Goal: Check status

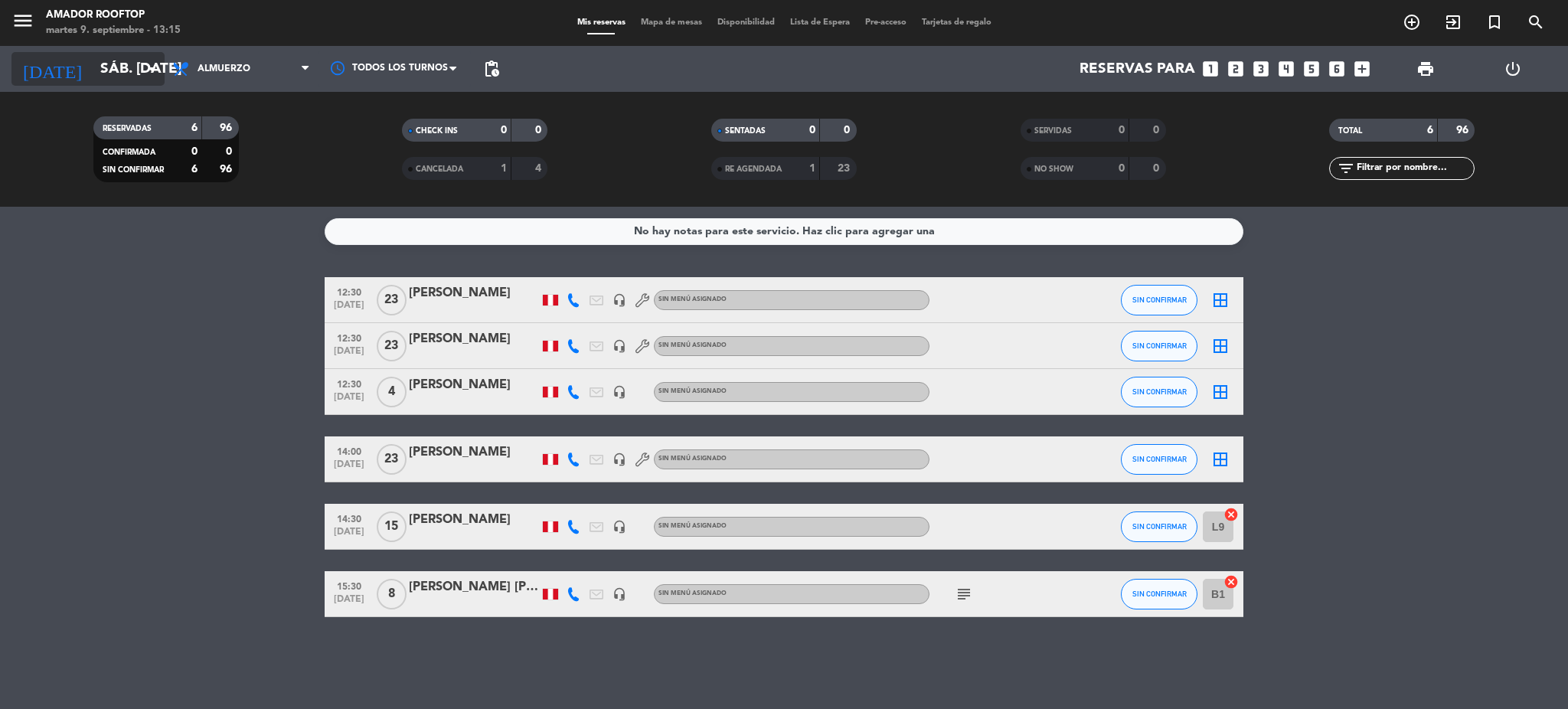
click at [147, 56] on input "sáb. [DATE]" at bounding box center [185, 68] width 185 height 32
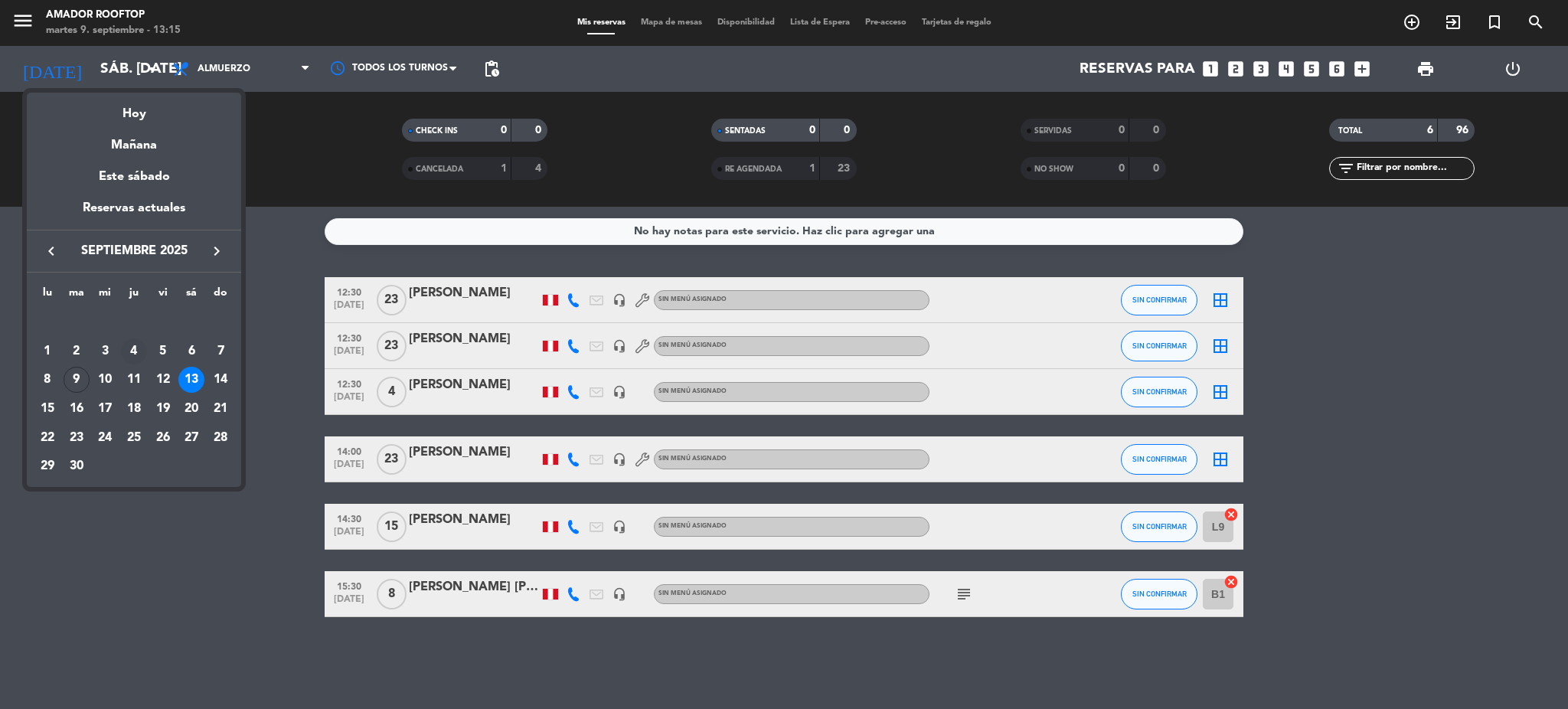
click at [131, 356] on div "4" at bounding box center [134, 352] width 26 height 26
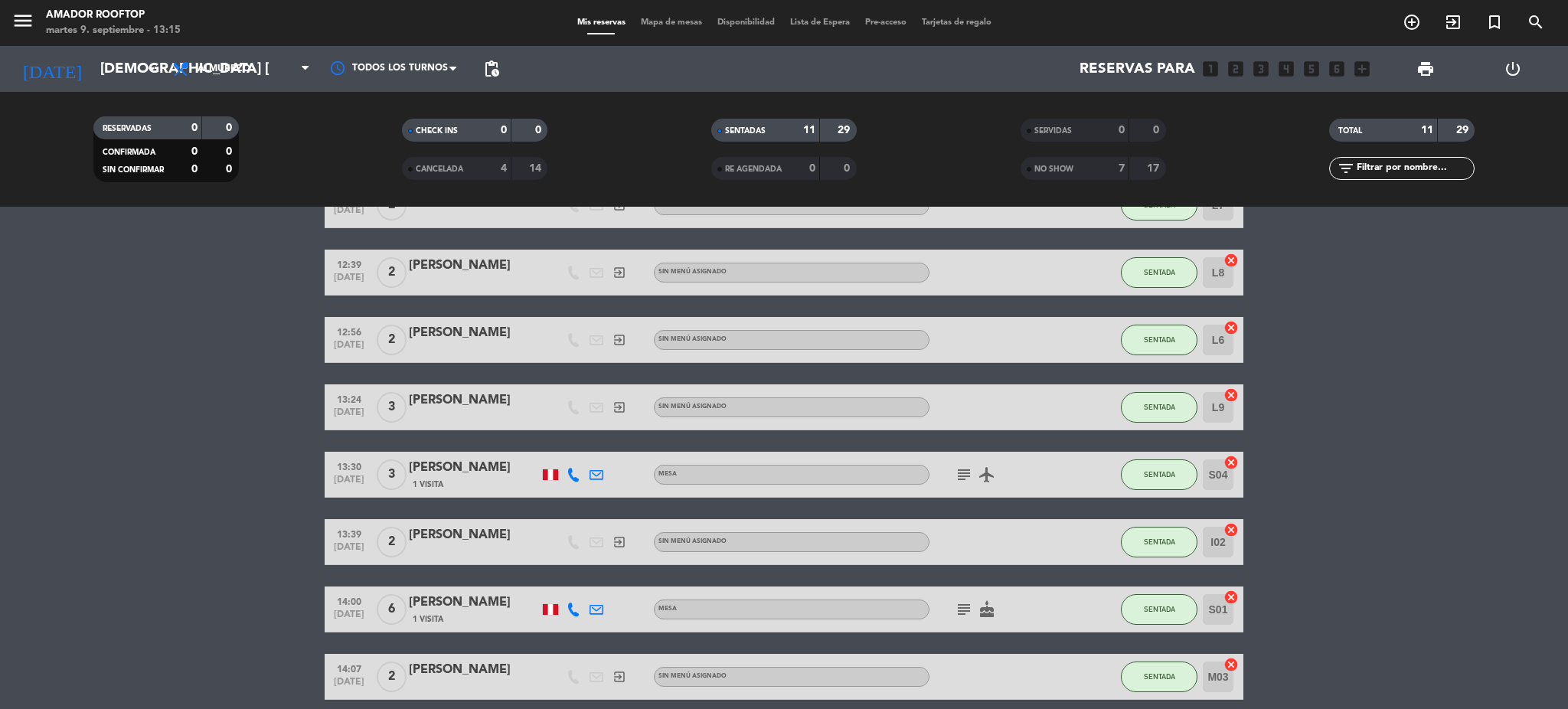
scroll to position [341, 0]
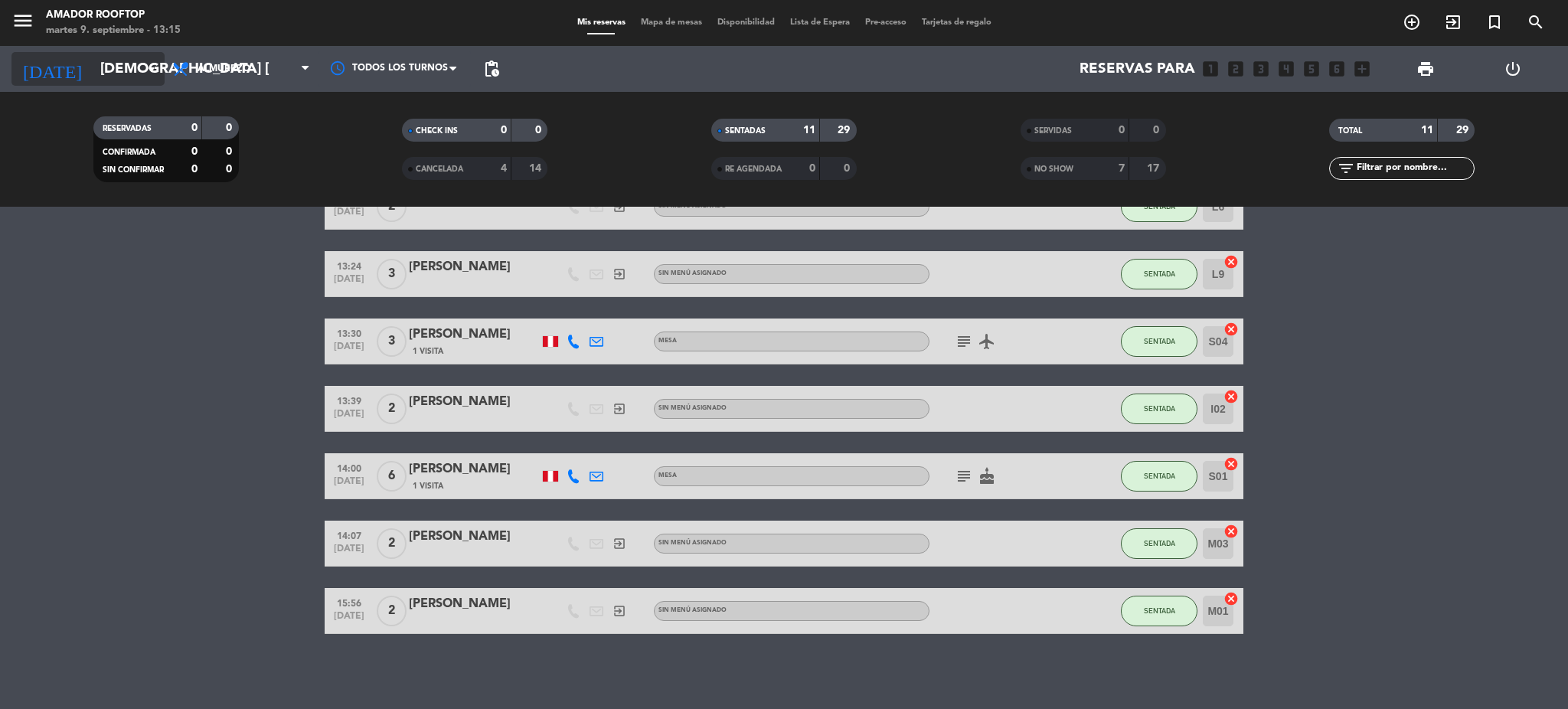
click at [93, 67] on input "[DEMOGRAPHIC_DATA] [DATE]" at bounding box center [185, 68] width 185 height 32
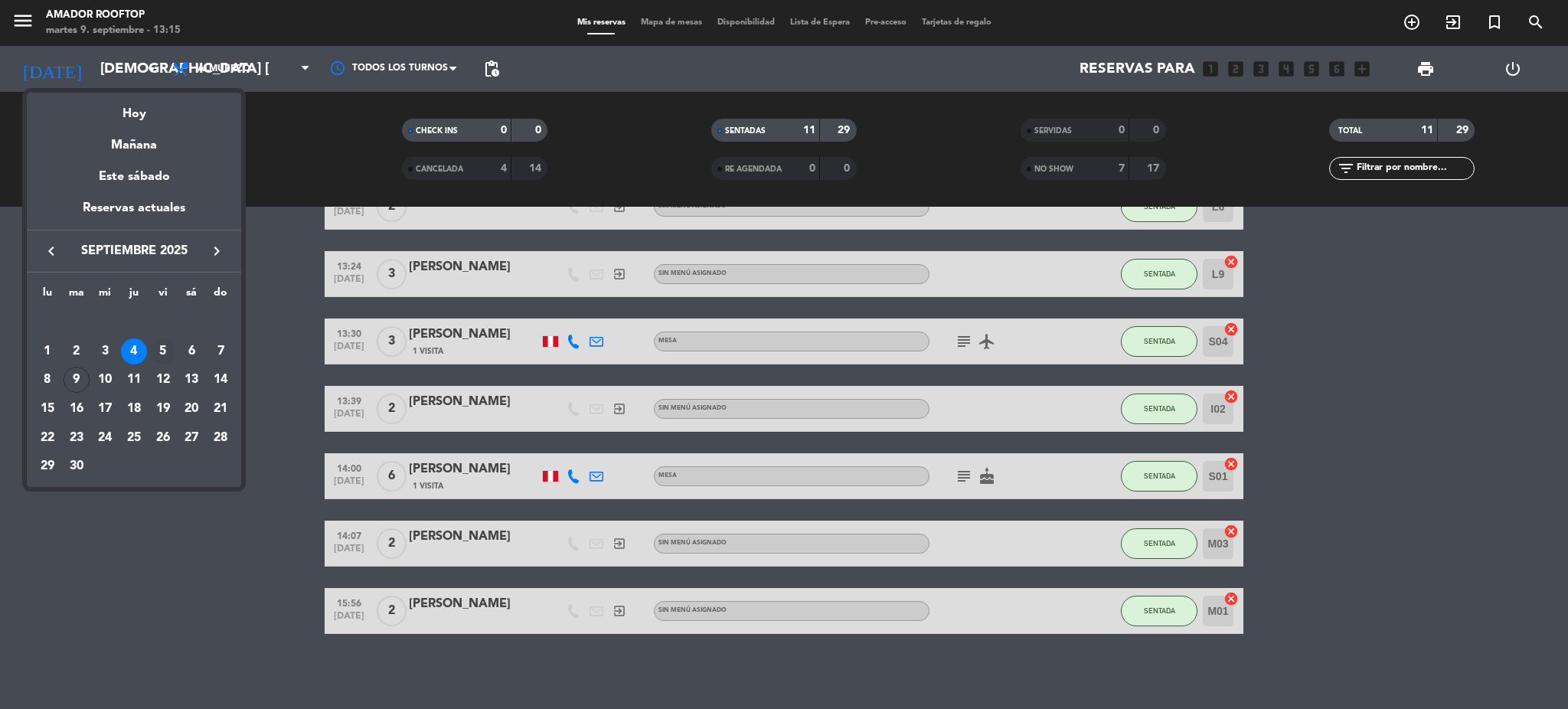
click at [166, 351] on div "5" at bounding box center [163, 352] width 26 height 26
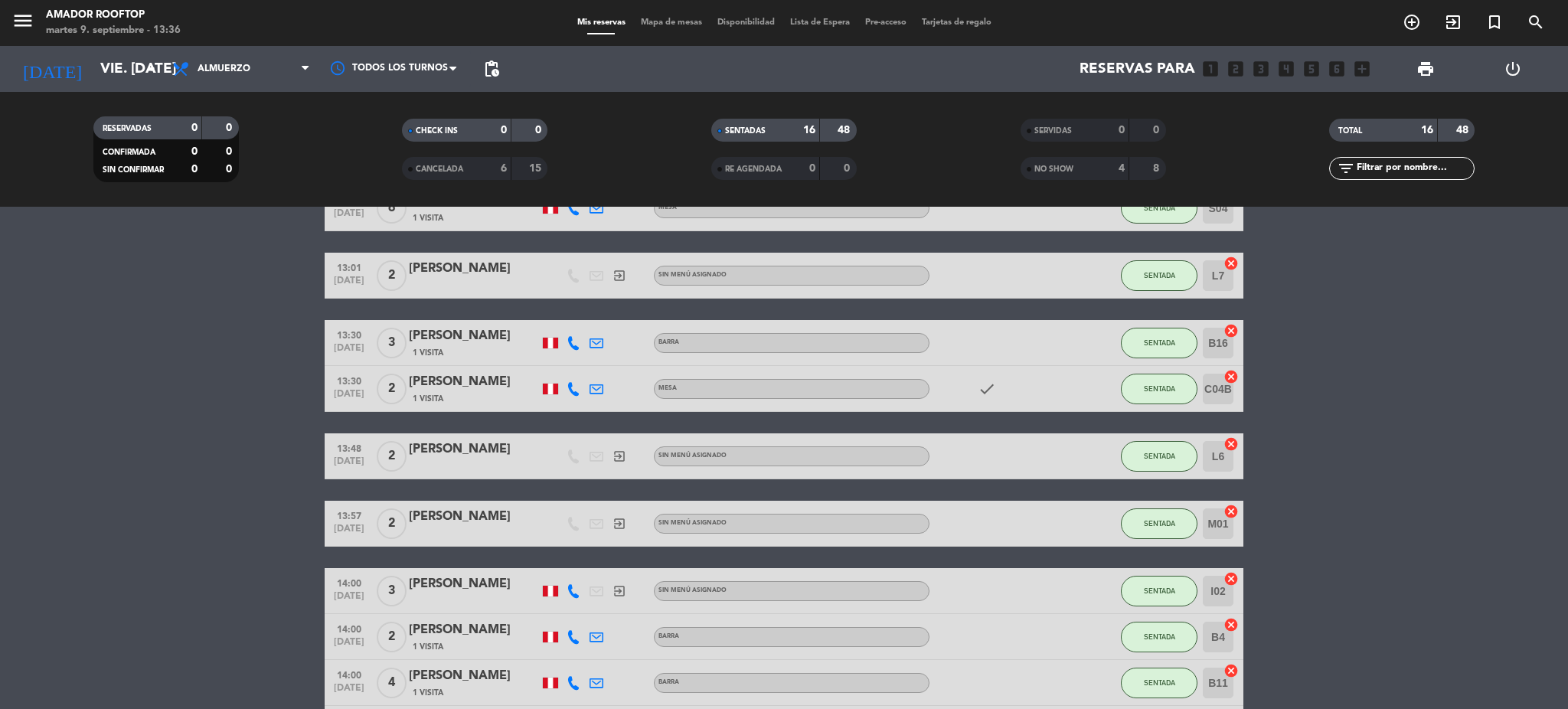
scroll to position [0, 0]
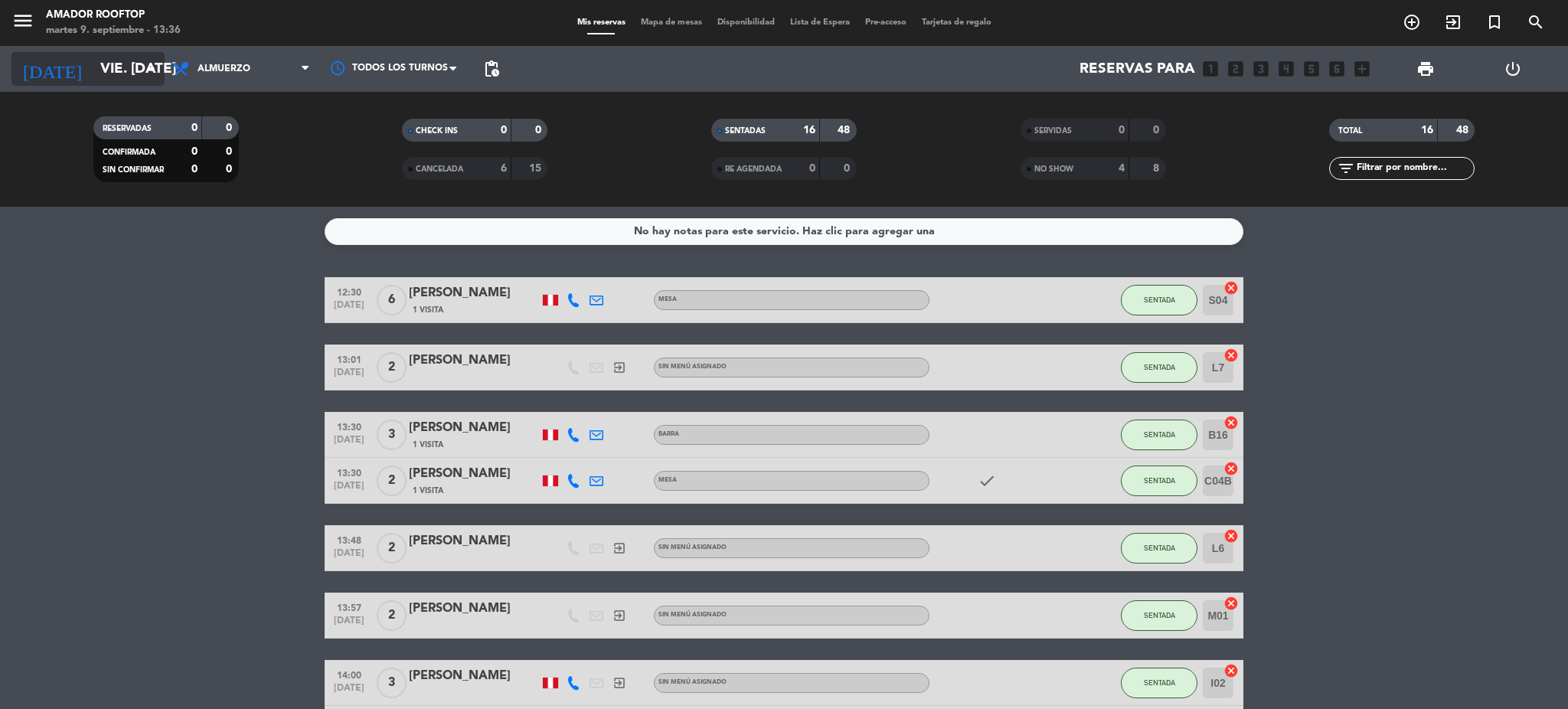
click at [129, 62] on input "vie. [DATE]" at bounding box center [185, 68] width 185 height 32
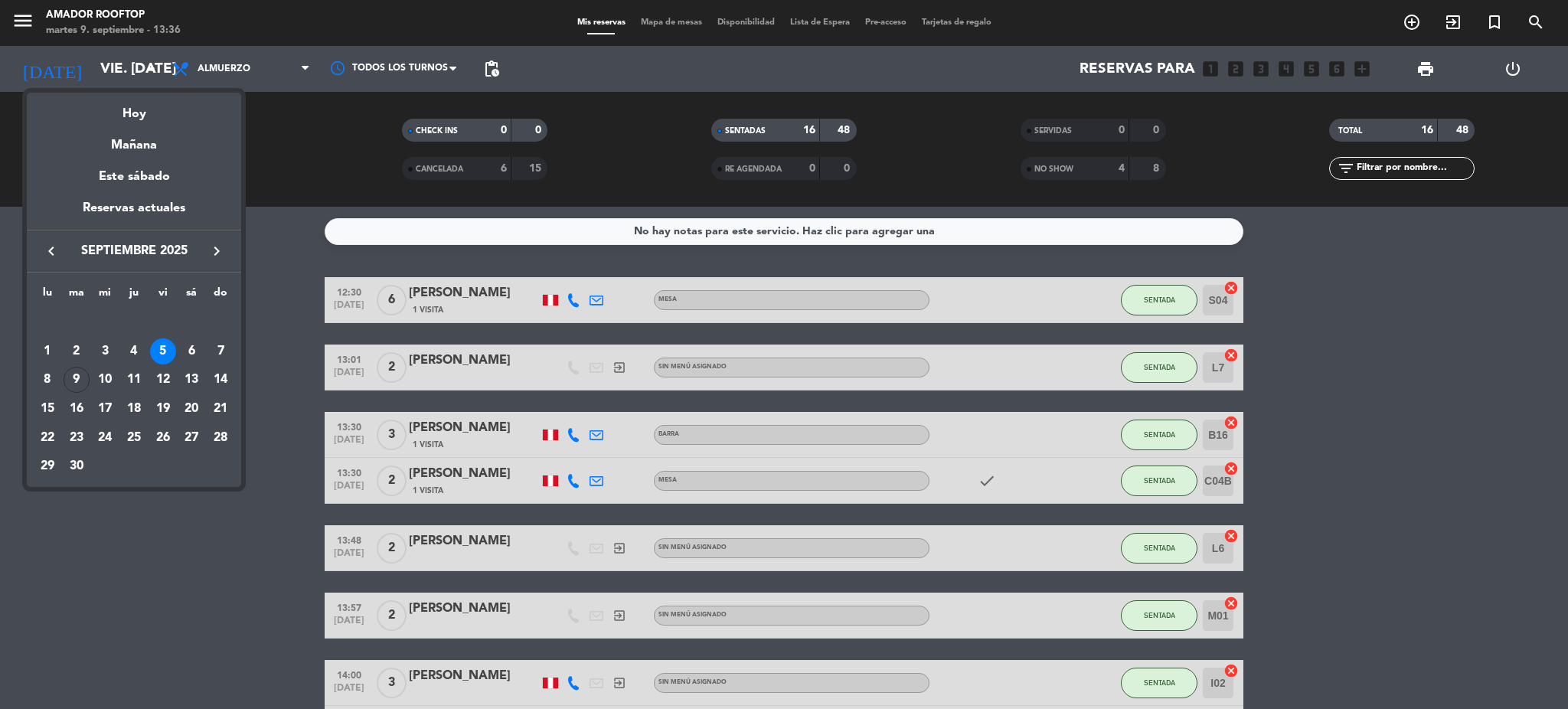
click at [275, 302] on div at bounding box center [784, 354] width 1568 height 709
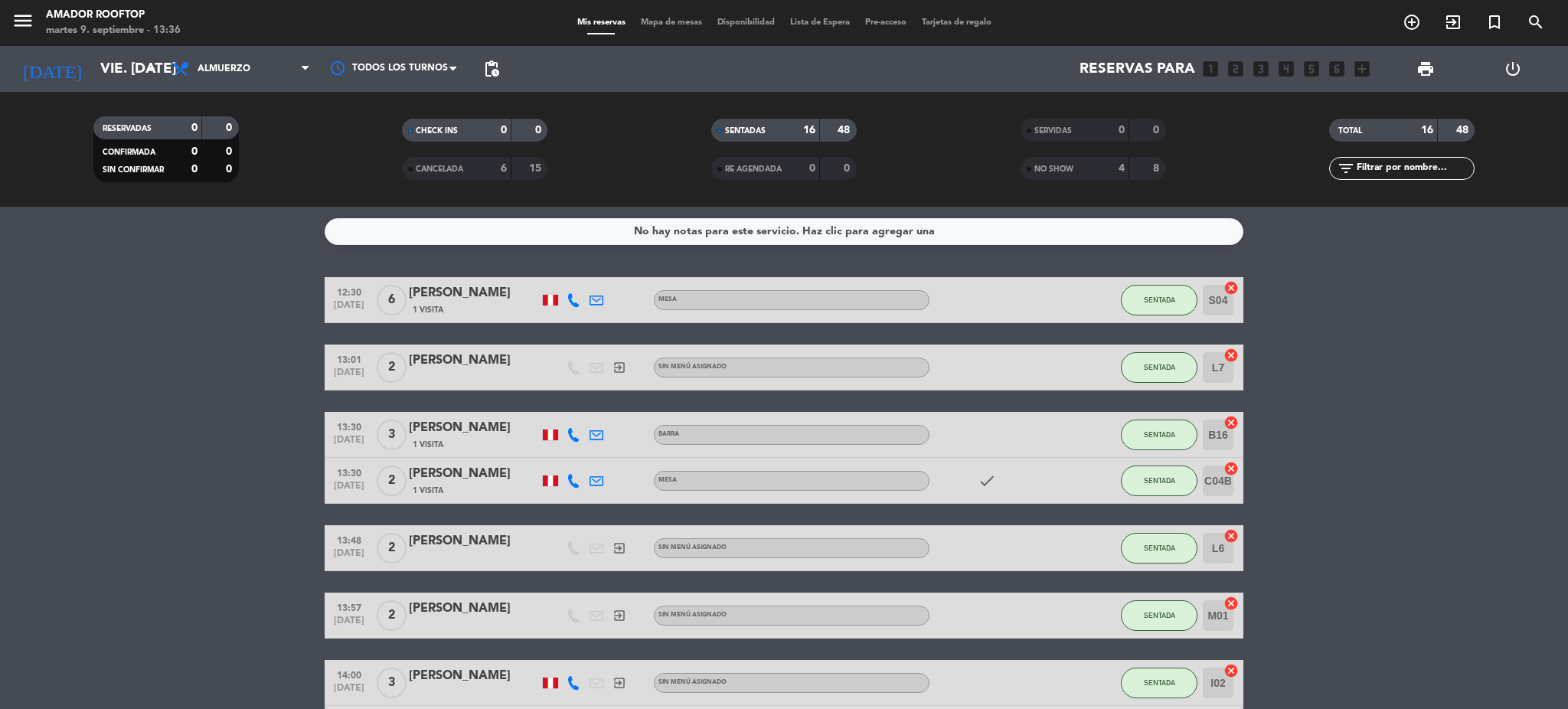
scroll to position [571, 0]
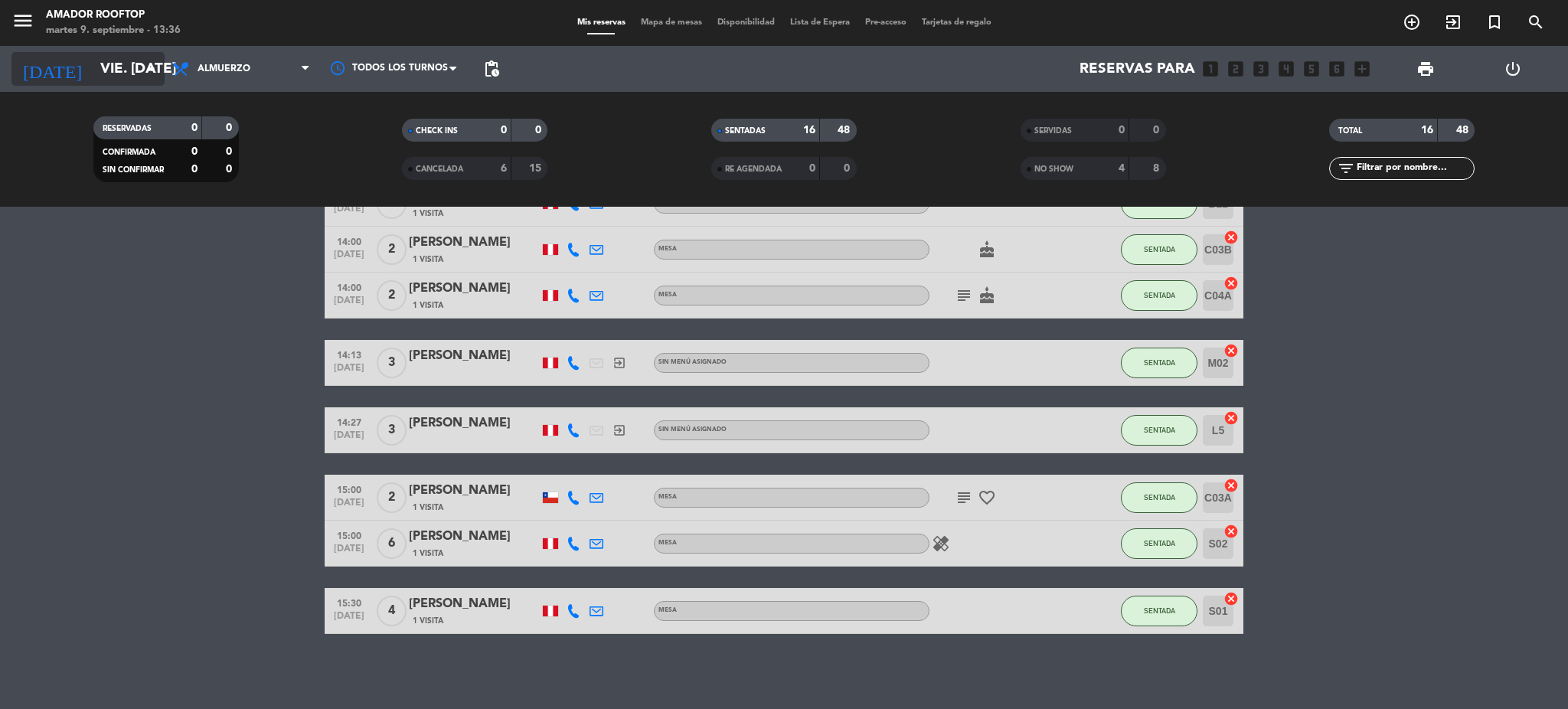
click at [140, 65] on input "vie. [DATE]" at bounding box center [185, 68] width 185 height 32
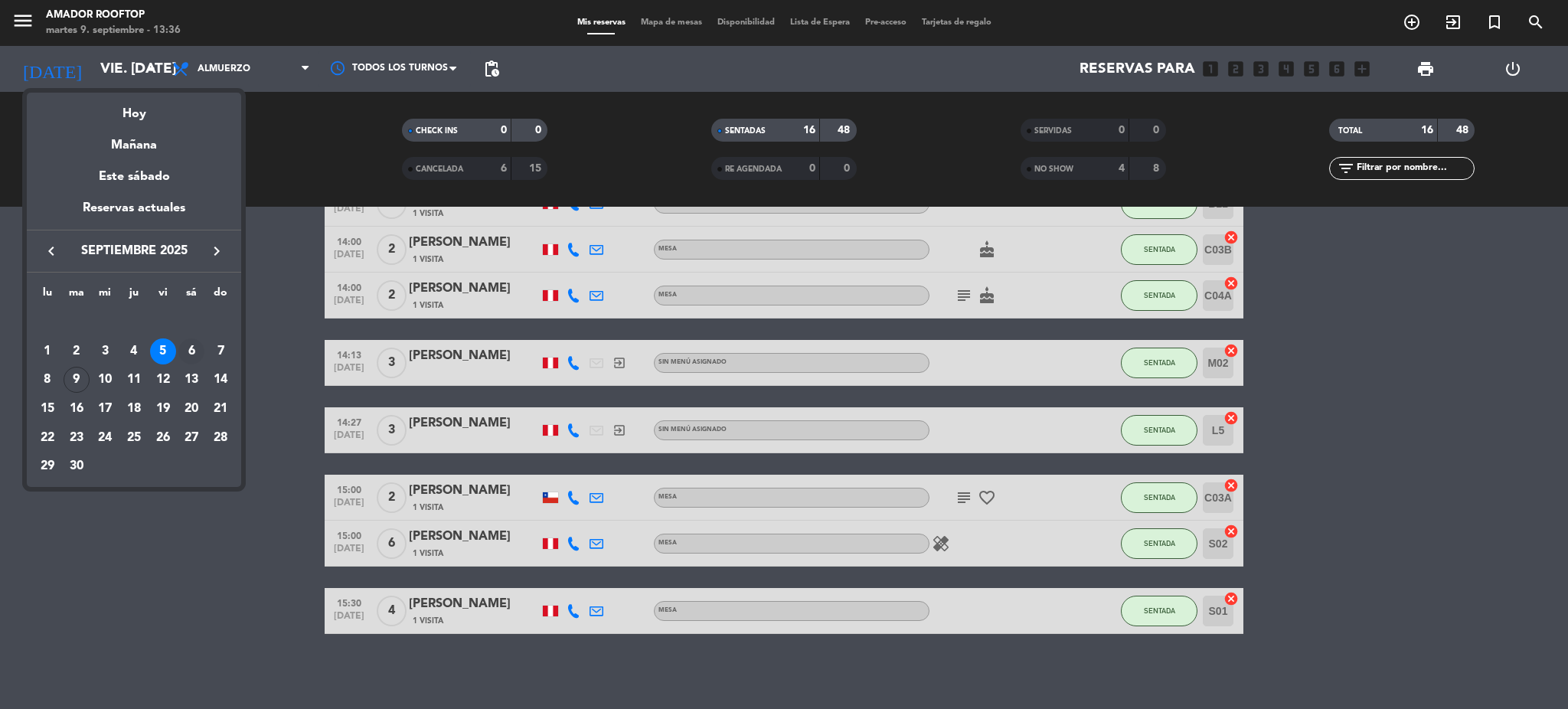
click at [188, 341] on div "6" at bounding box center [191, 352] width 26 height 26
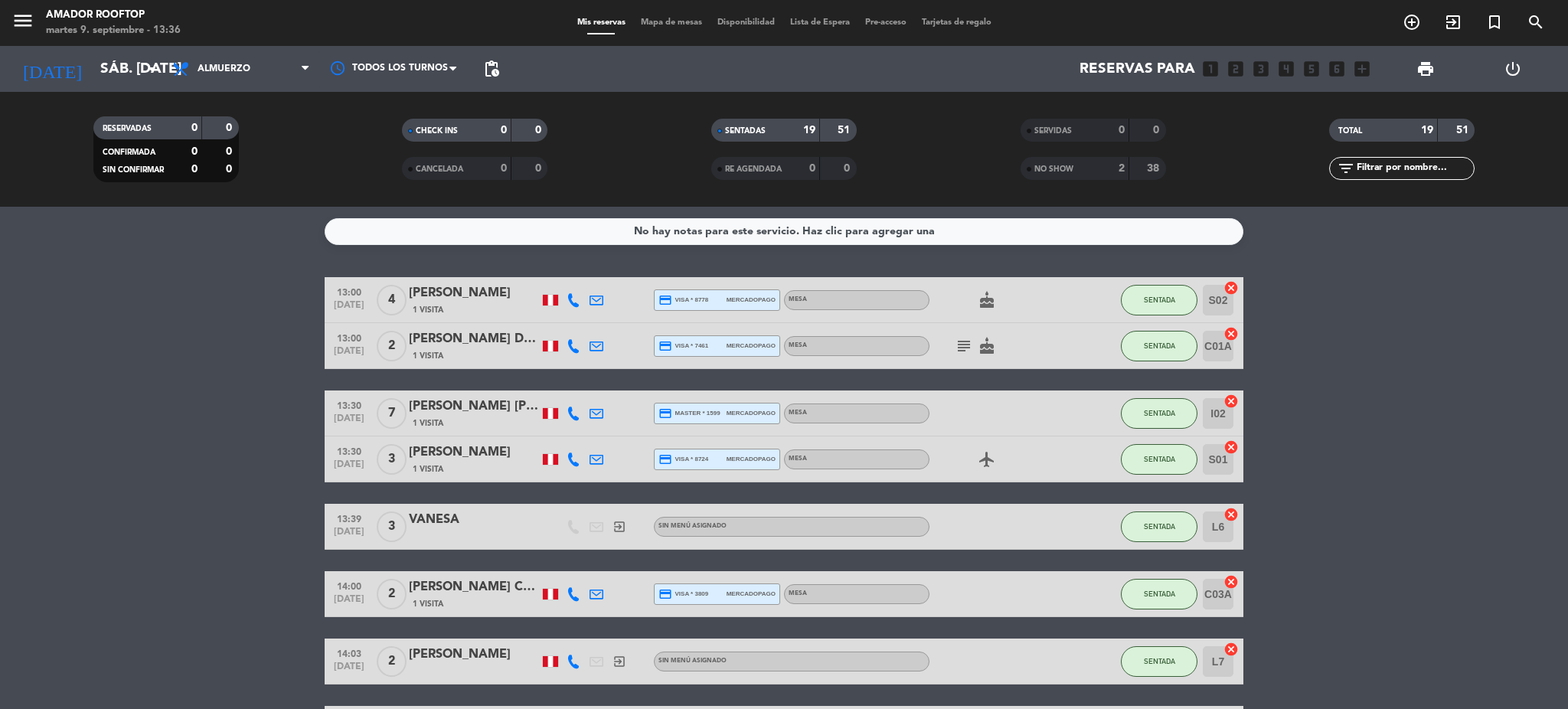
scroll to position [0, 0]
click at [1080, 177] on div "NO SHOW 2 38" at bounding box center [1093, 168] width 145 height 23
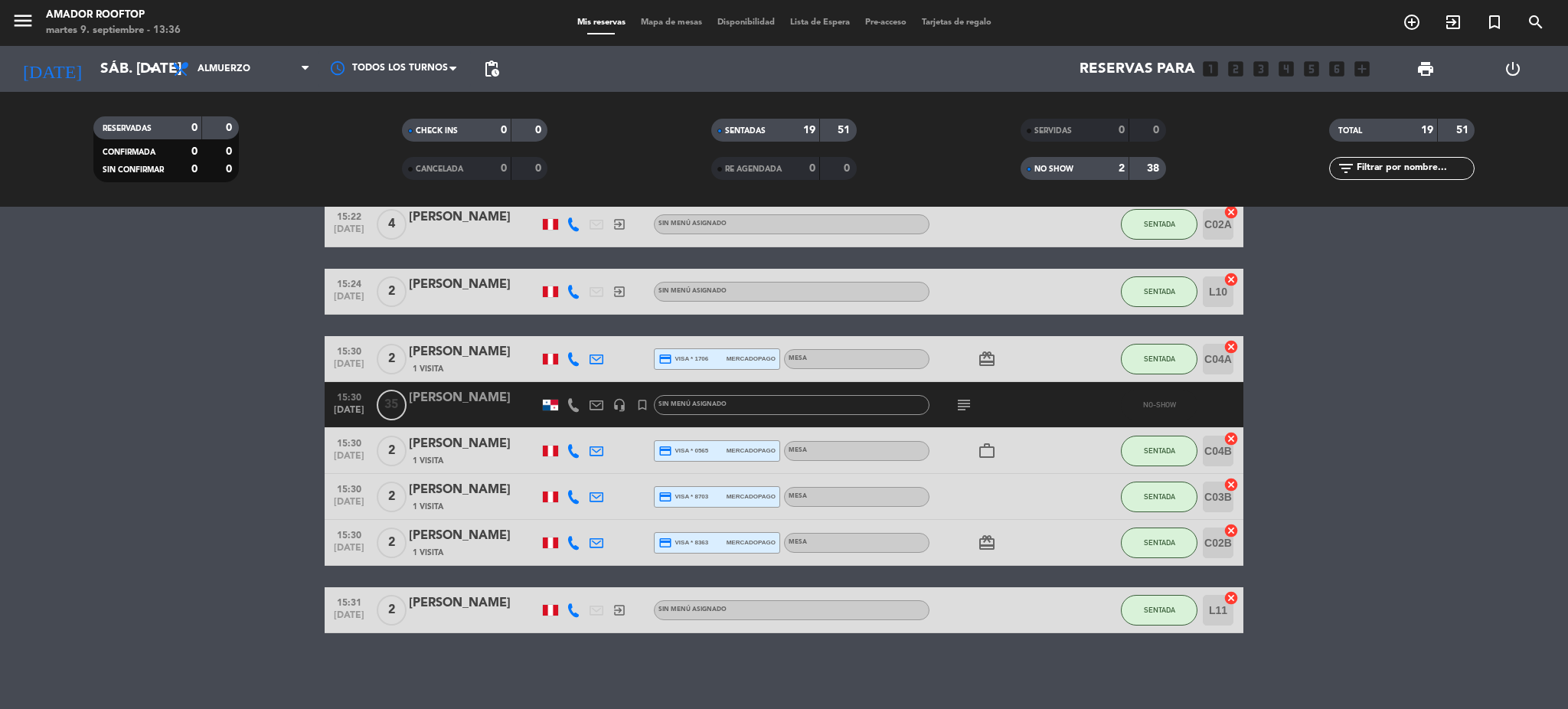
scroll to position [887, 0]
click at [460, 400] on div "[PERSON_NAME]" at bounding box center [474, 398] width 130 height 20
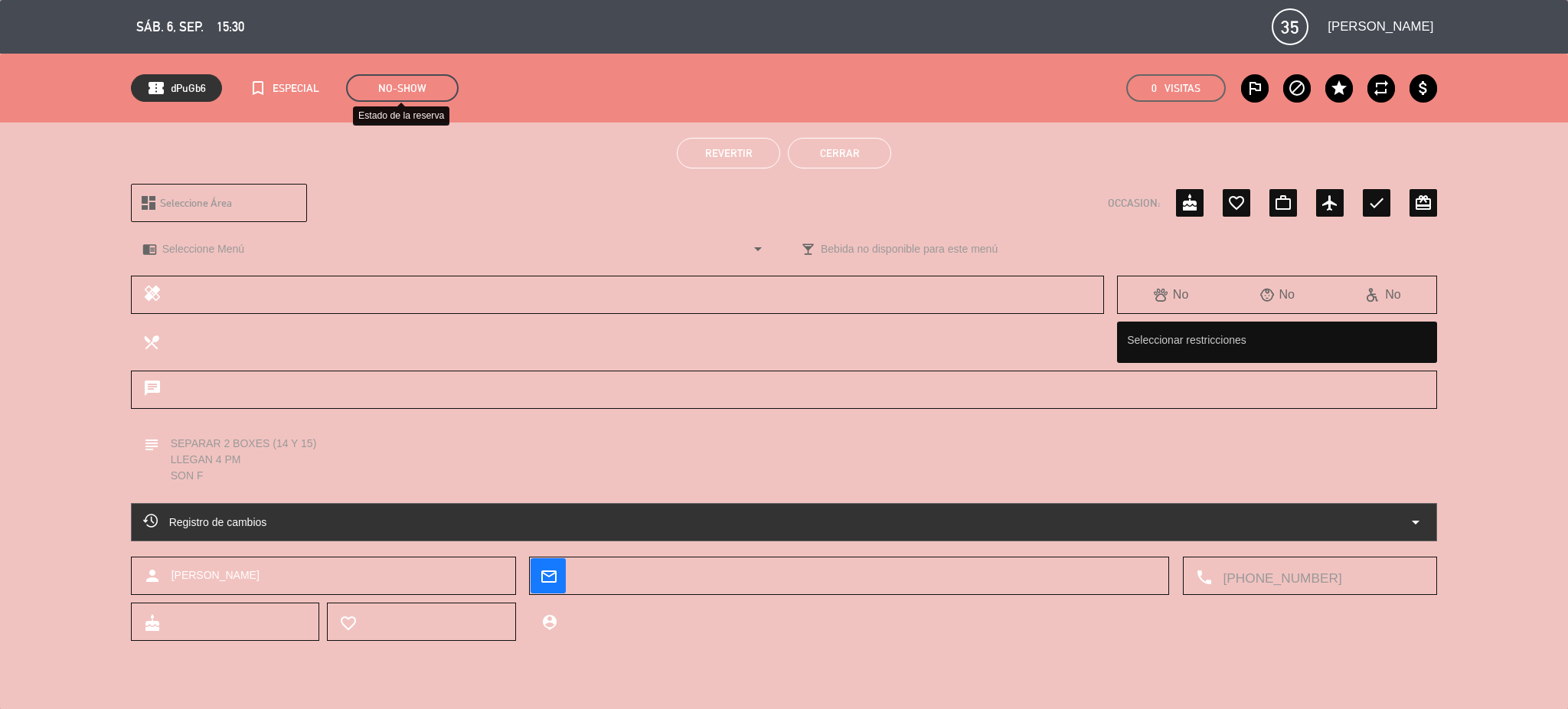
click at [407, 74] on span "NO-SHOW" at bounding box center [402, 87] width 113 height 27
click at [400, 91] on span "NO-SHOW" at bounding box center [402, 87] width 113 height 27
click at [558, 234] on div "chrome_reader_mode Seleccione Menú arrow_drop_down" at bounding box center [455, 249] width 648 height 38
click at [1235, 518] on div "Registro de cambios arrow_drop_down" at bounding box center [785, 522] width 1283 height 19
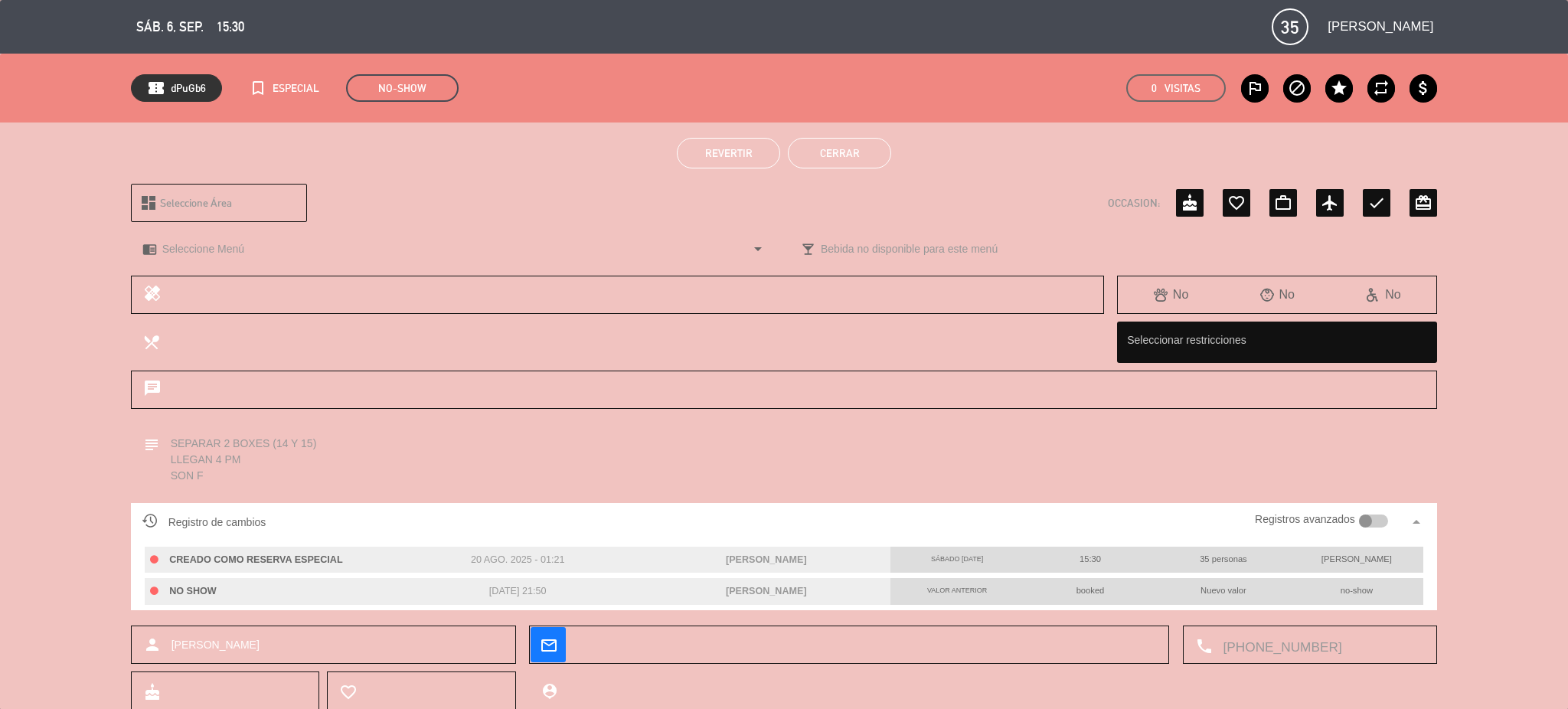
scroll to position [1, 0]
click at [840, 157] on button "Cerrar" at bounding box center [839, 152] width 103 height 31
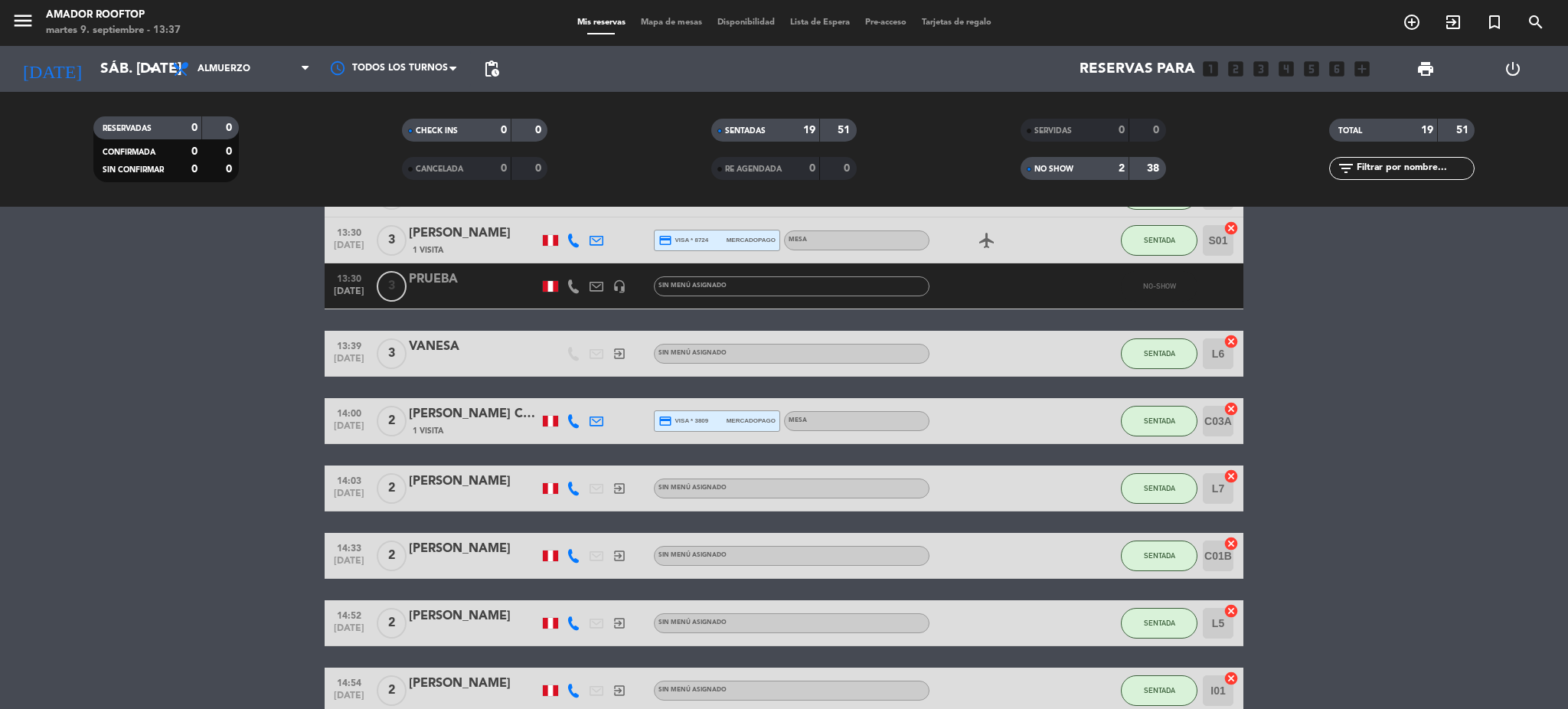
scroll to position [353, 0]
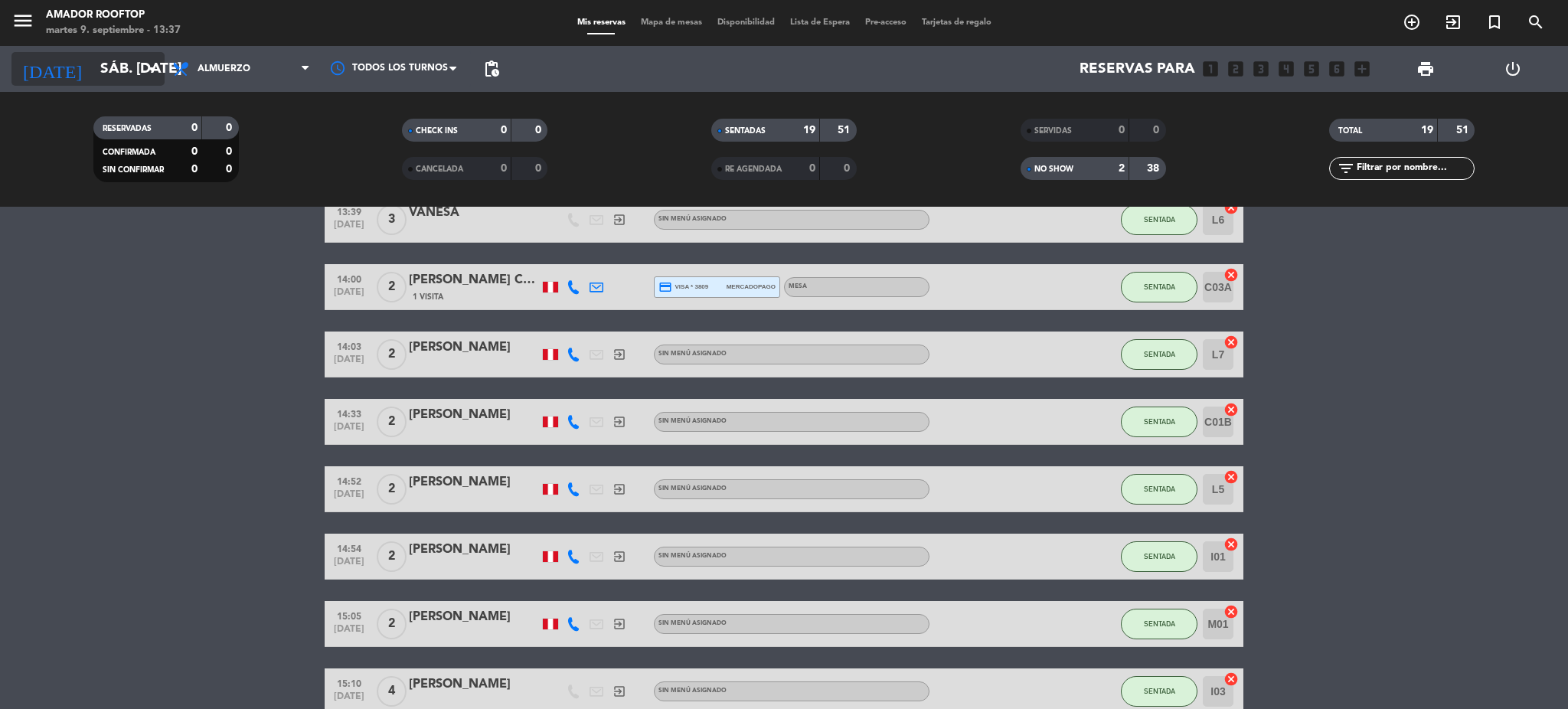
click at [109, 60] on input "sáb. [DATE]" at bounding box center [185, 68] width 185 height 32
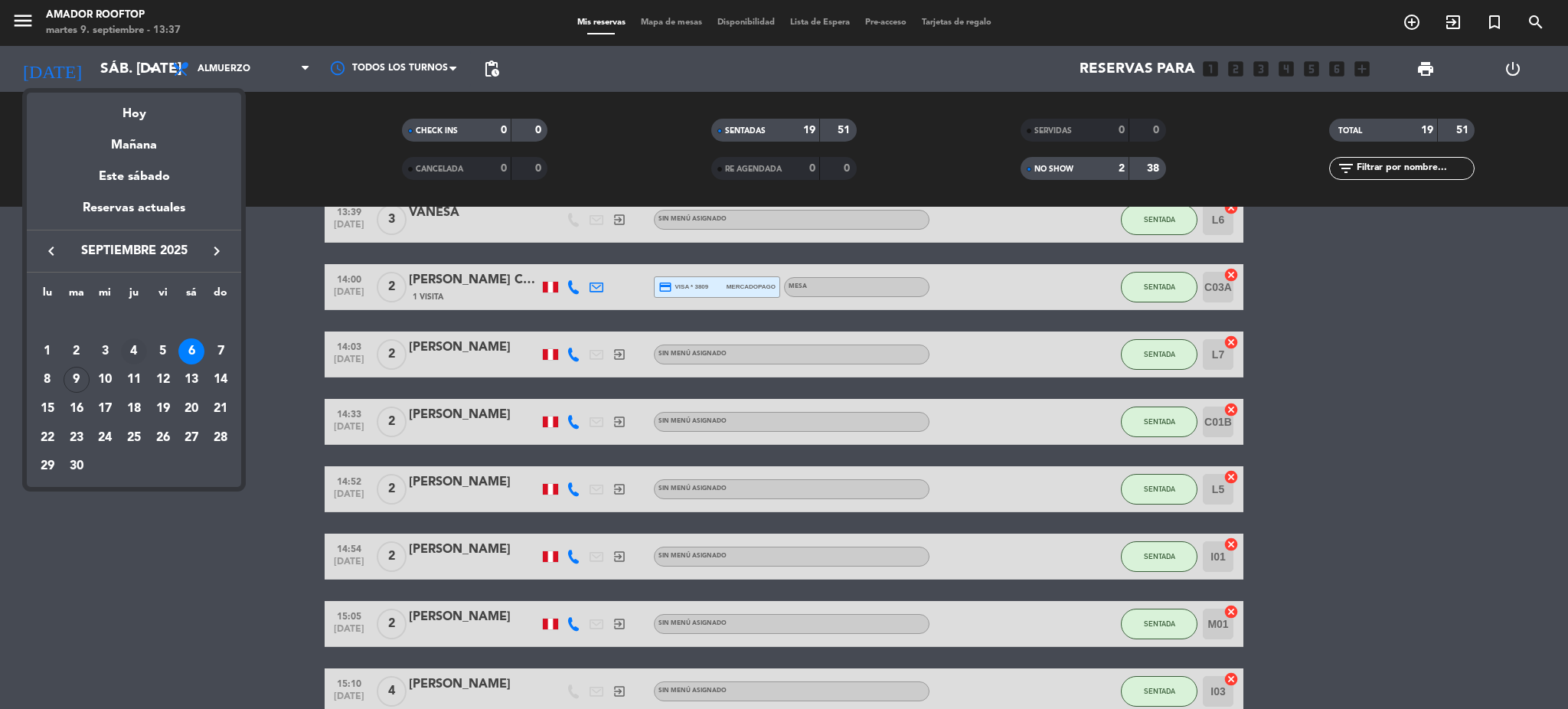
drag, startPoint x: 160, startPoint y: 340, endPoint x: 137, endPoint y: 347, distance: 24.0
click at [137, 347] on tr "1 2 3 4 5 6 7" at bounding box center [134, 351] width 203 height 29
click at [137, 347] on div "4" at bounding box center [134, 352] width 26 height 26
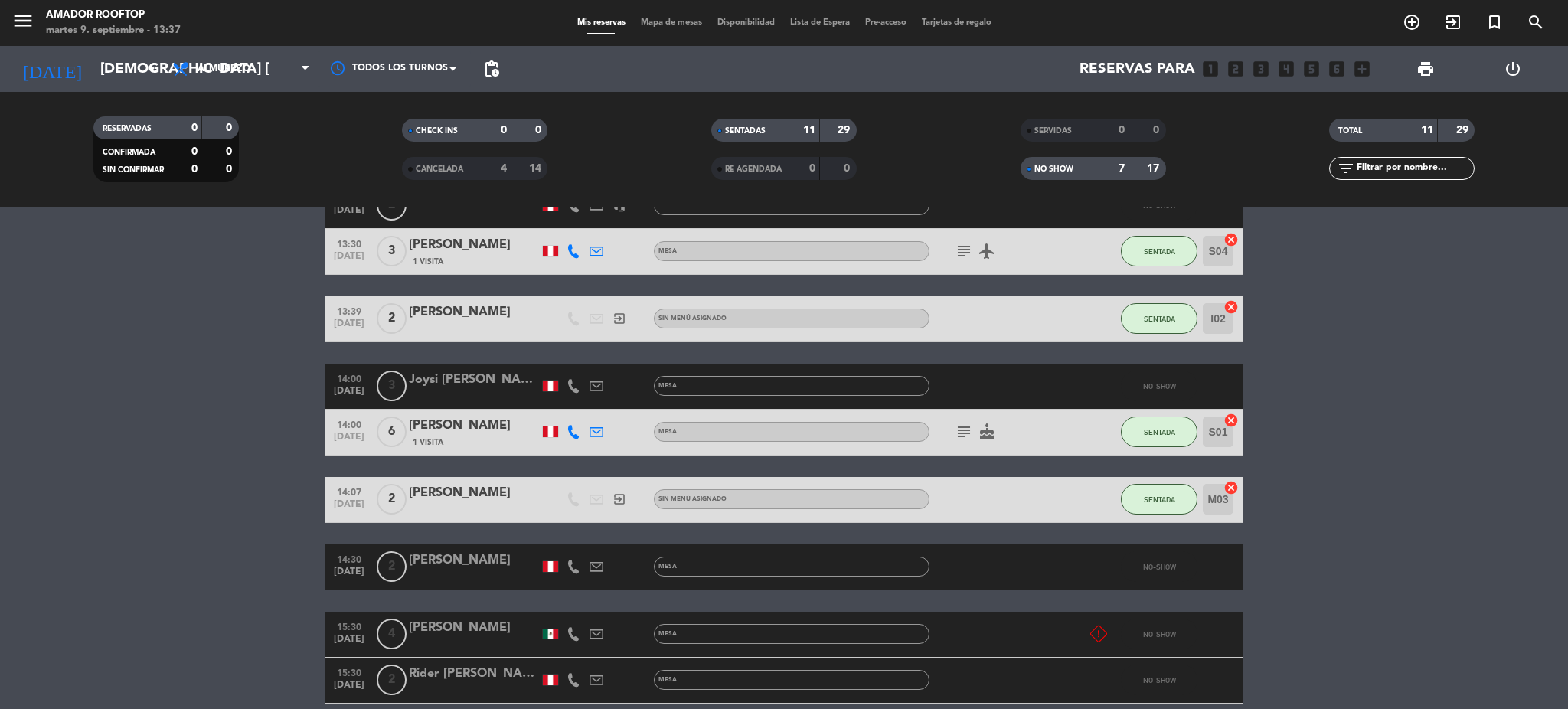
scroll to position [788, 0]
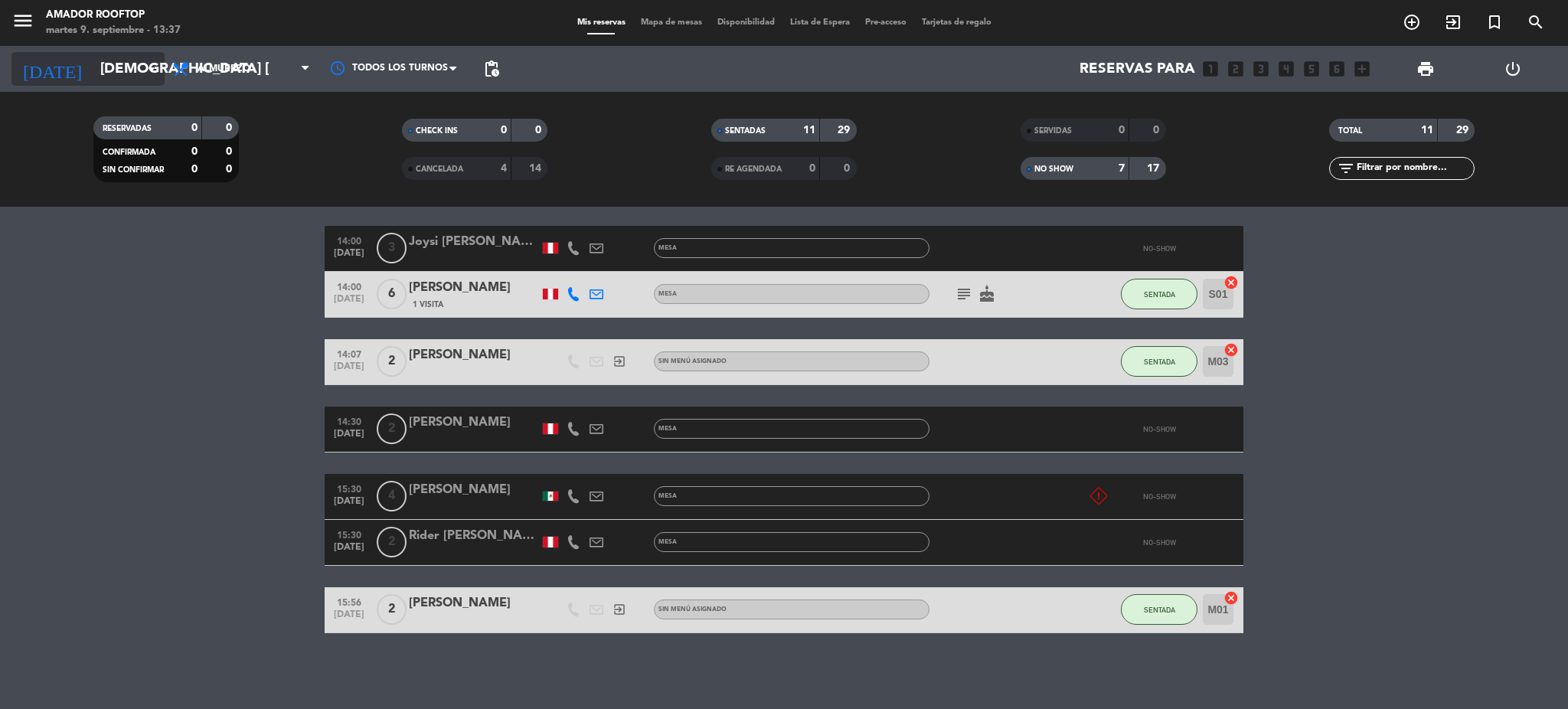
click at [136, 78] on input "[DEMOGRAPHIC_DATA] [DATE]" at bounding box center [185, 68] width 185 height 32
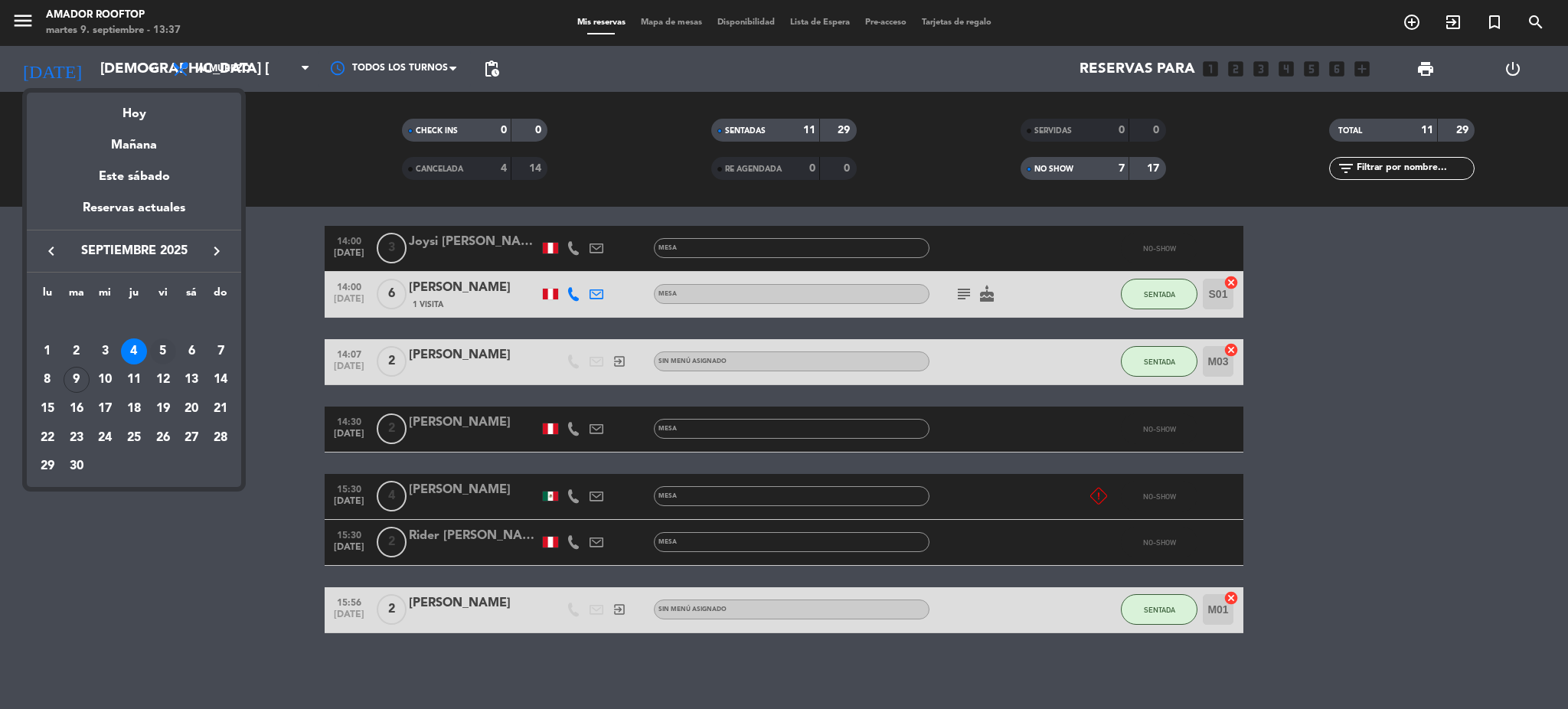
click at [160, 349] on div "5" at bounding box center [163, 352] width 26 height 26
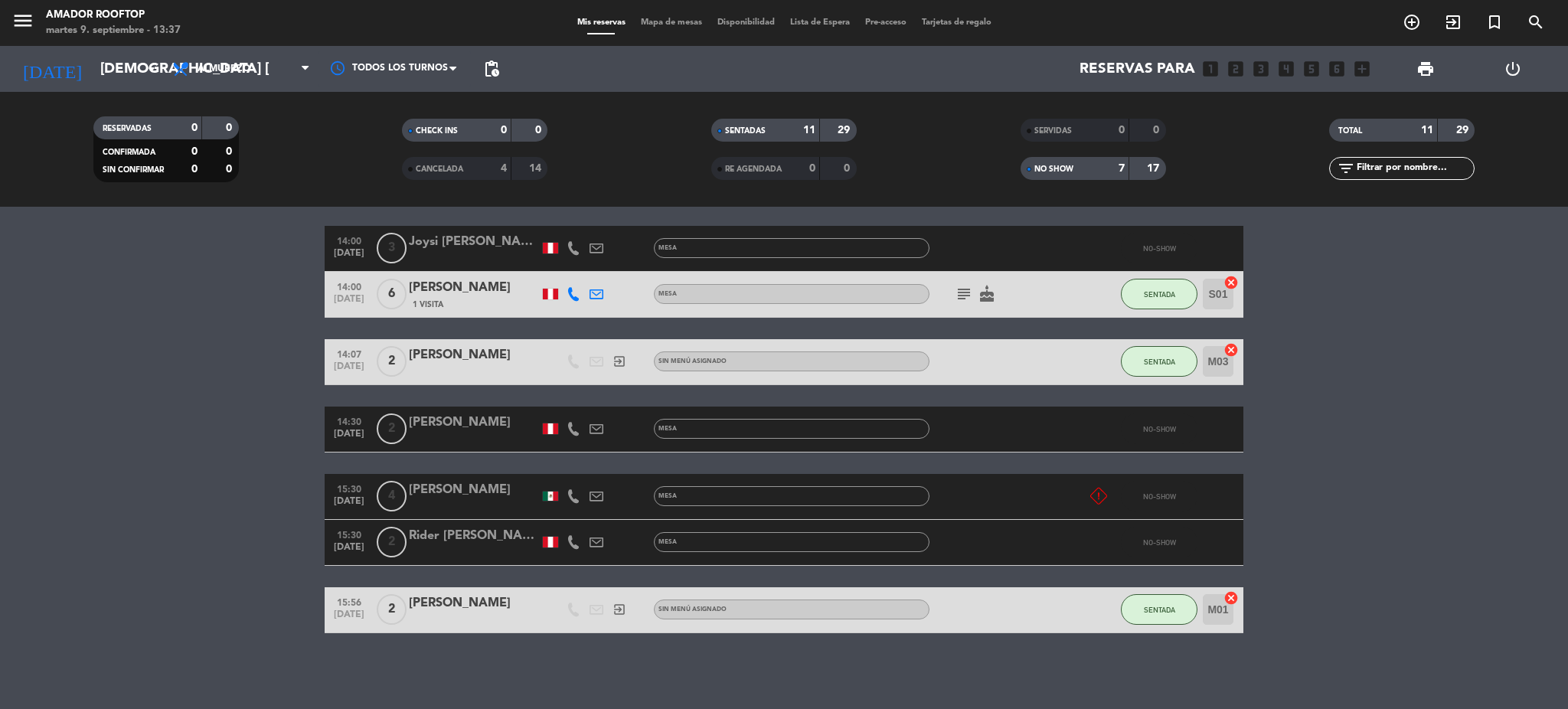
type input "vie. [DATE]"
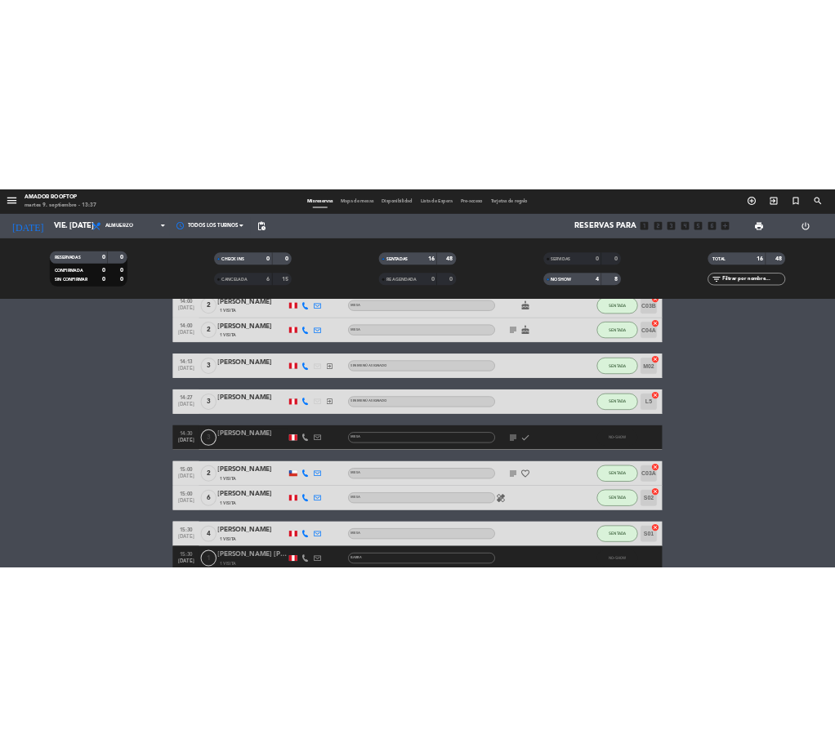
scroll to position [829, 0]
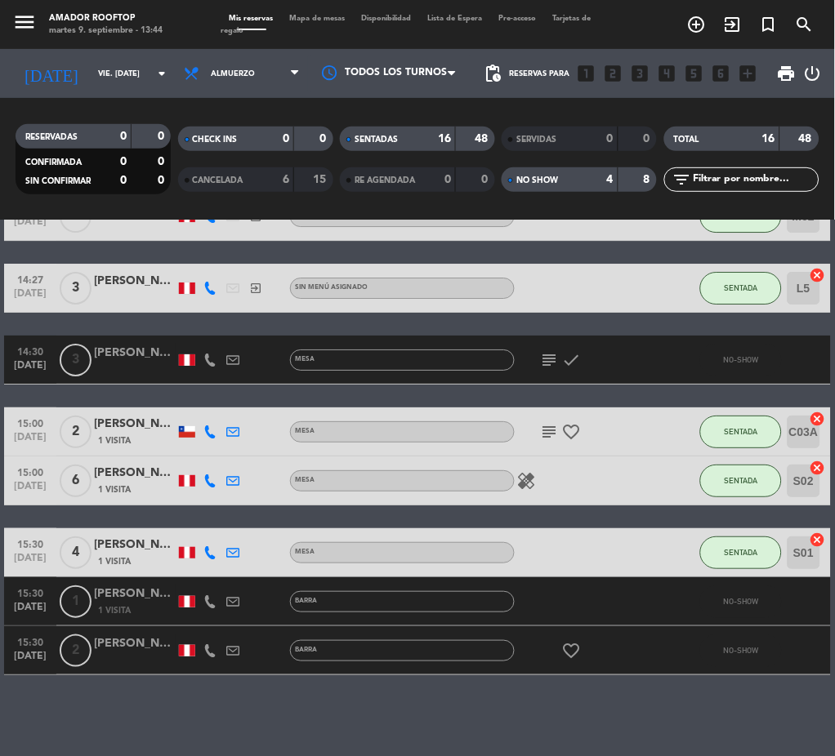
click at [322, 699] on div "No hay notas para este servicio. Haz clic para agregar una 12:30 [DATE] 6 [PERS…" at bounding box center [417, 488] width 835 height 536
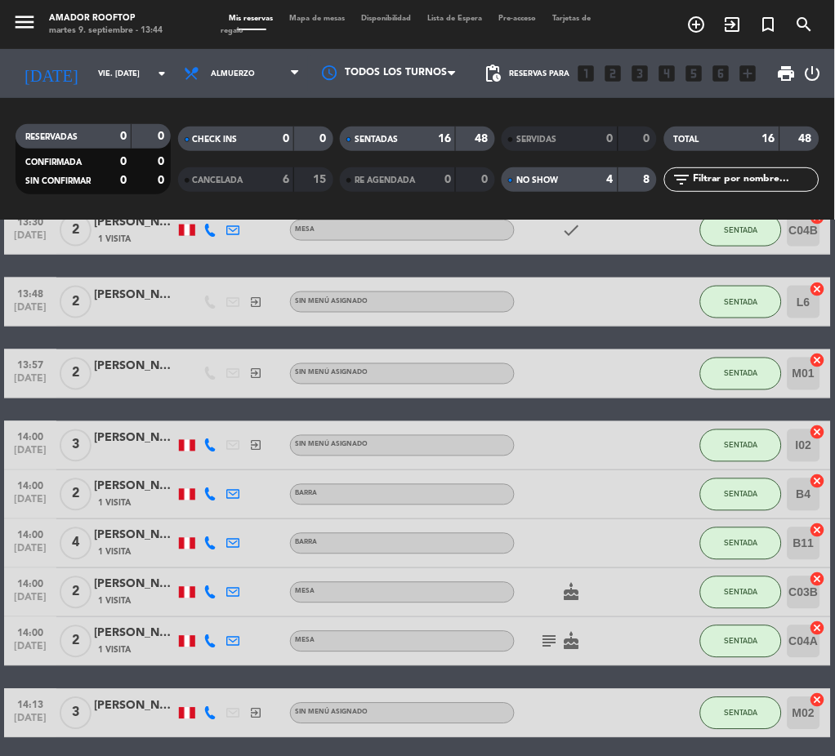
scroll to position [0, 0]
